Goal: Information Seeking & Learning: Learn about a topic

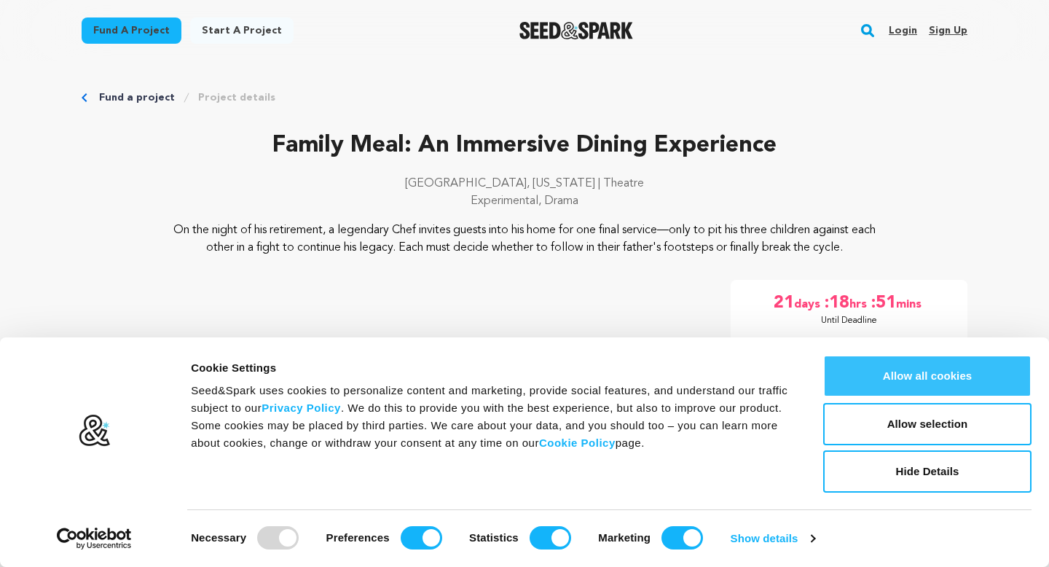
click at [869, 389] on button "Allow all cookies" at bounding box center [927, 376] width 208 height 42
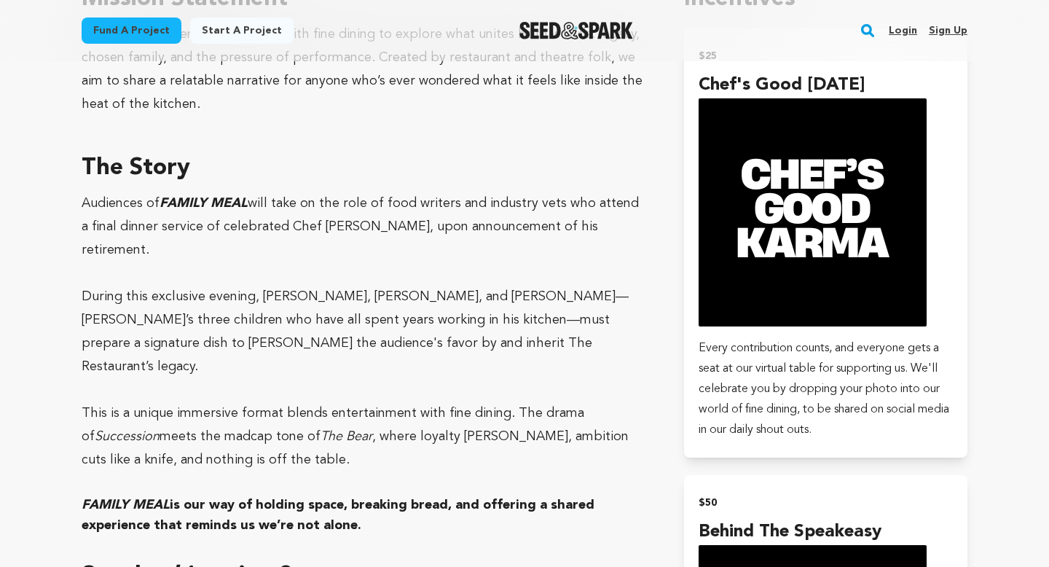
scroll to position [947, 0]
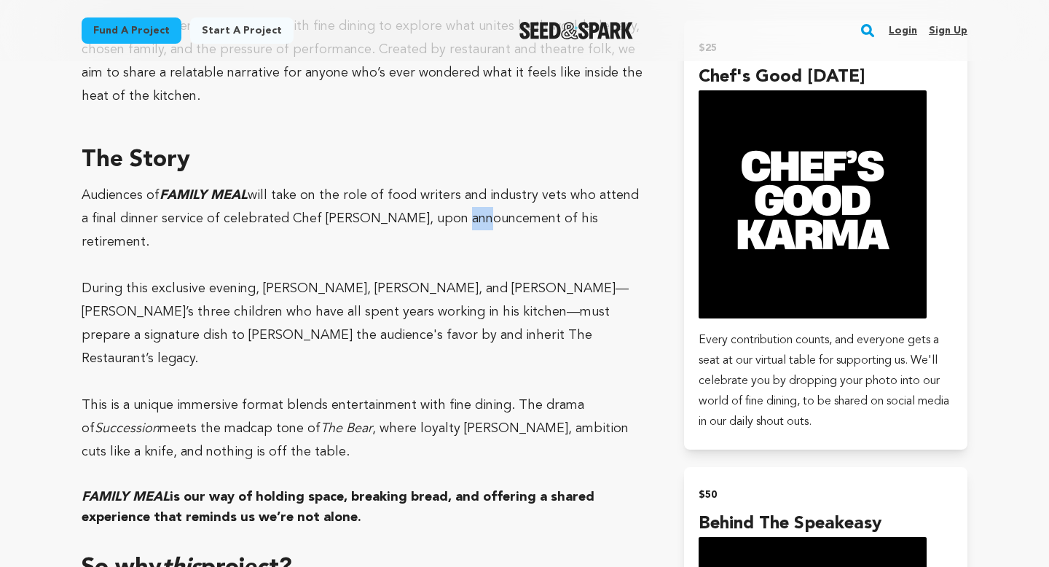
drag, startPoint x: 431, startPoint y: 207, endPoint x: 456, endPoint y: 219, distance: 27.7
click at [456, 219] on p "Audiences of FAMILY MEAL will take on the role of food writers and industry vet…" at bounding box center [366, 219] width 568 height 70
click at [456, 219] on span "will take on the role of food writers and industry vets who attend a final dinn…" at bounding box center [360, 219] width 557 height 60
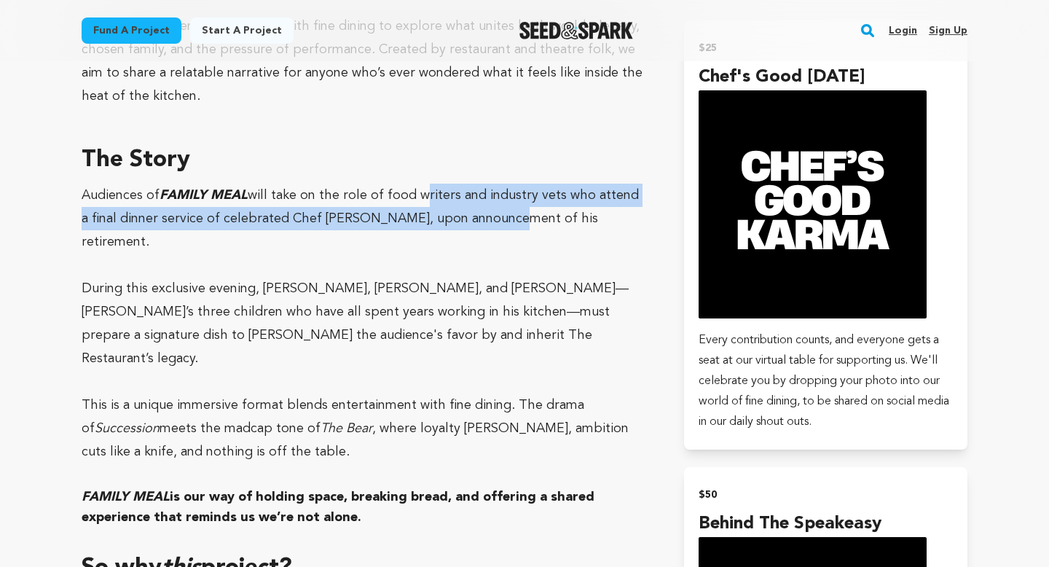
drag, startPoint x: 456, startPoint y: 219, endPoint x: 423, endPoint y: 198, distance: 39.0
click at [423, 198] on span "will take on the role of food writers and industry vets who attend a final dinn…" at bounding box center [360, 219] width 557 height 60
click at [423, 197] on span "will take on the role of food writers and industry vets who attend a final dinn…" at bounding box center [360, 219] width 557 height 60
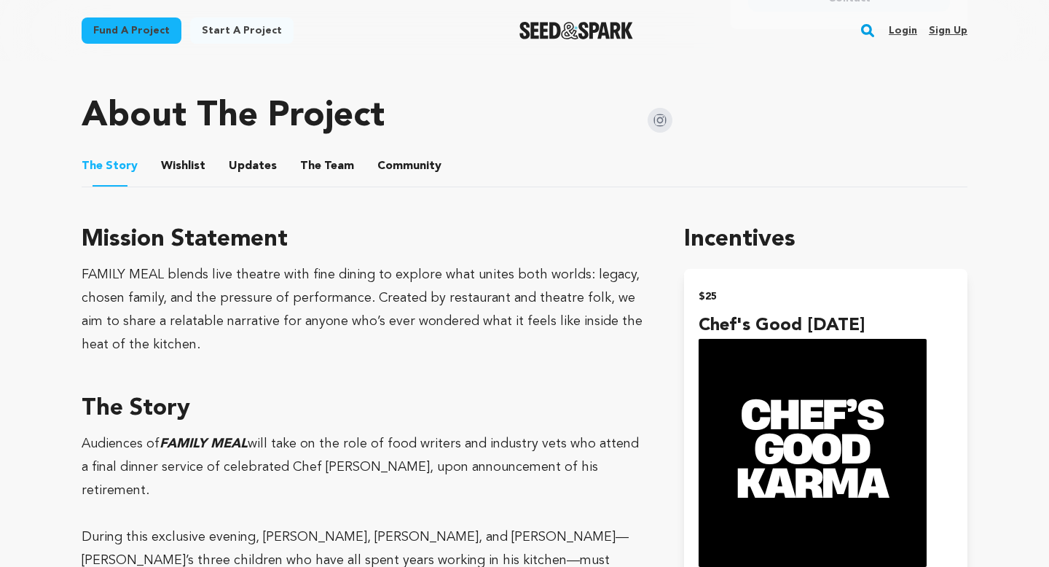
scroll to position [700, 0]
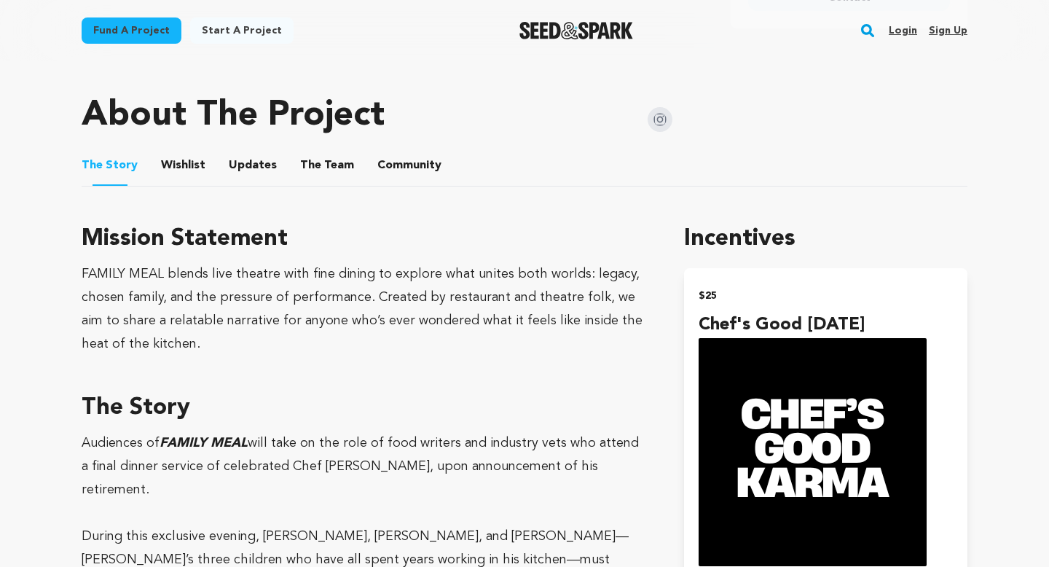
click at [333, 166] on button "The Team" at bounding box center [327, 168] width 35 height 35
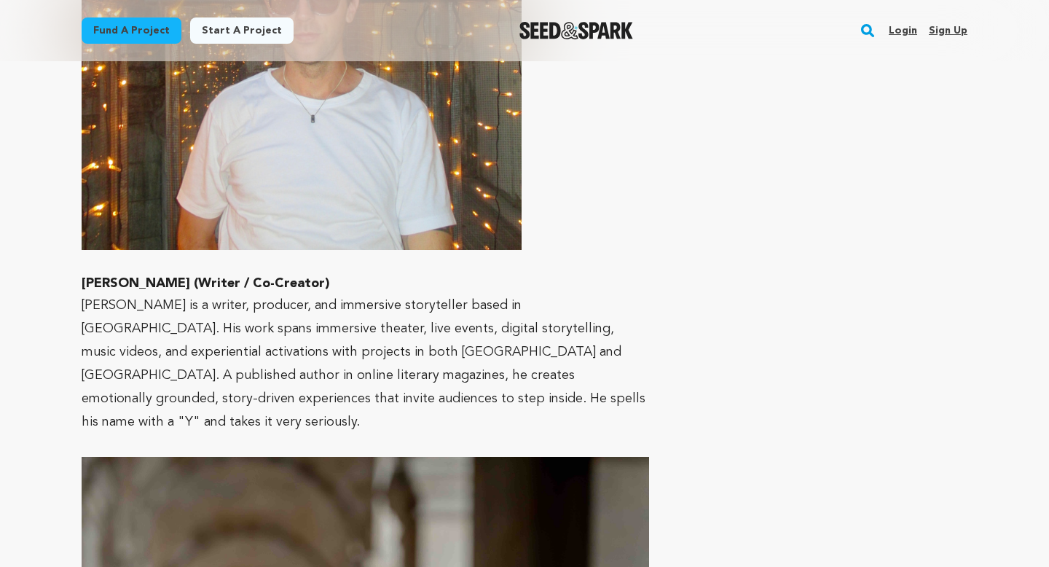
scroll to position [1992, 0]
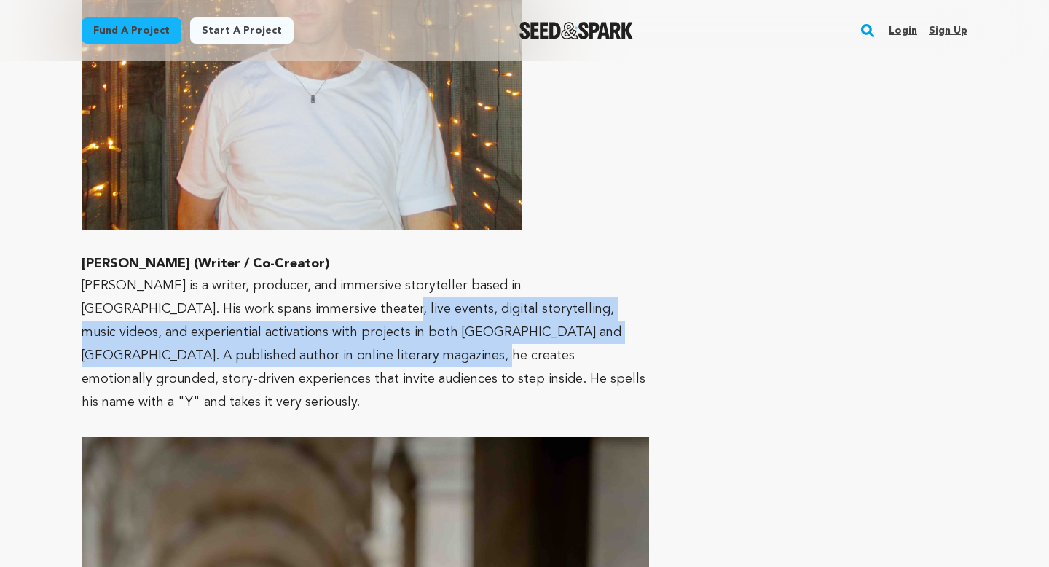
drag, startPoint x: 258, startPoint y: 291, endPoint x: 256, endPoint y: 336, distance: 44.5
click at [256, 336] on p "[PERSON_NAME] is a writer, producer, and immersive storyteller based in [GEOGRA…" at bounding box center [366, 344] width 568 height 140
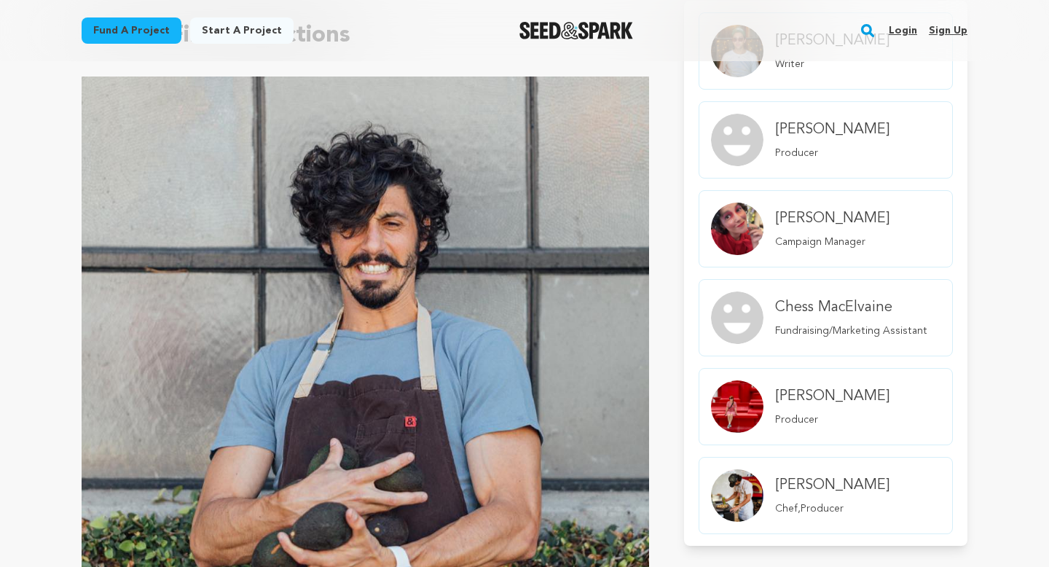
scroll to position [0, 0]
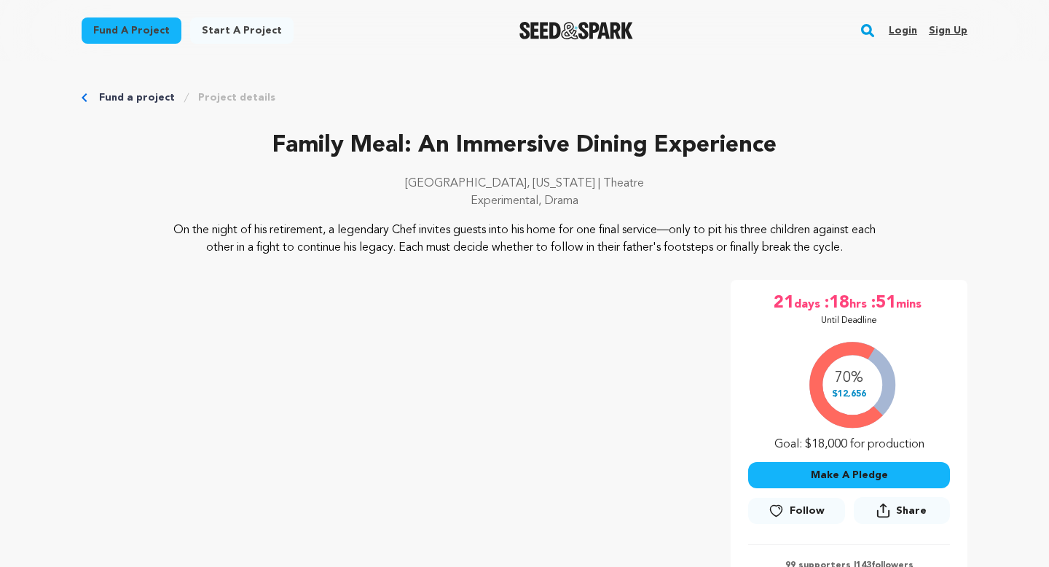
click at [117, 95] on link "Fund a project" at bounding box center [137, 97] width 76 height 15
